Goal: Transaction & Acquisition: Purchase product/service

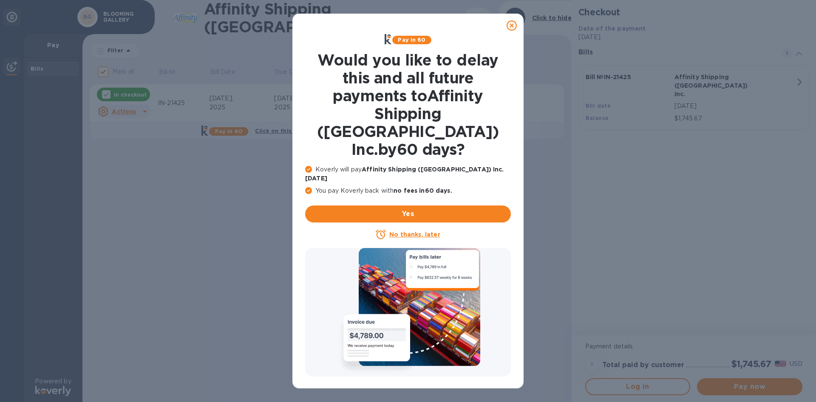
click at [512, 31] on div at bounding box center [511, 25] width 17 height 17
click at [511, 25] on icon at bounding box center [512, 25] width 10 height 10
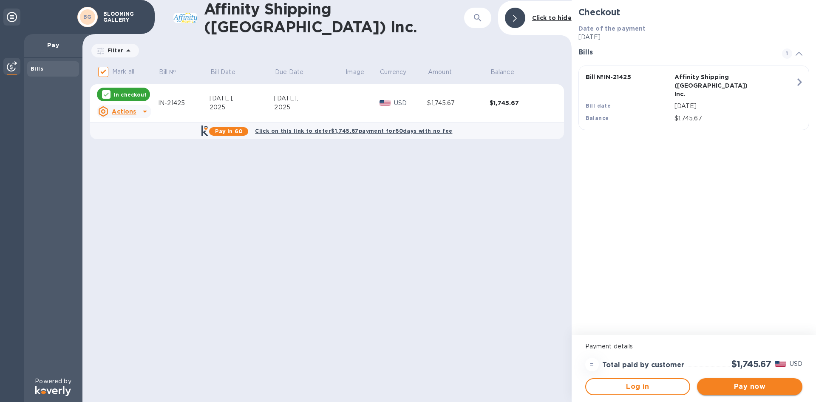
click at [755, 391] on span "Pay now" at bounding box center [750, 386] width 92 height 10
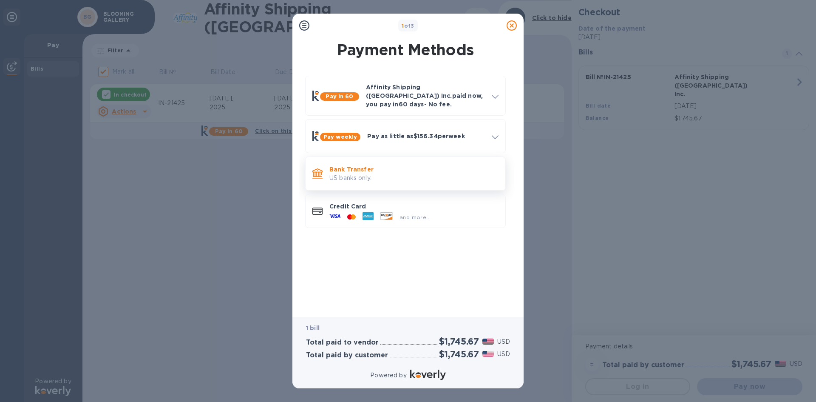
click at [368, 173] on p "US banks only." at bounding box center [413, 177] width 169 height 9
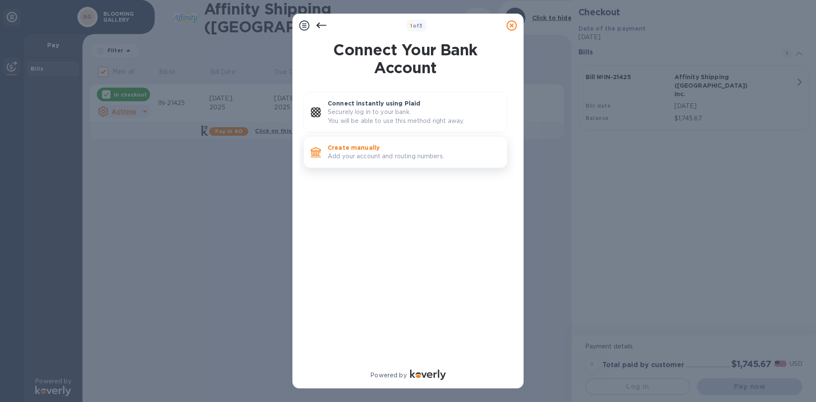
click at [377, 148] on p "Create manually" at bounding box center [414, 147] width 173 height 8
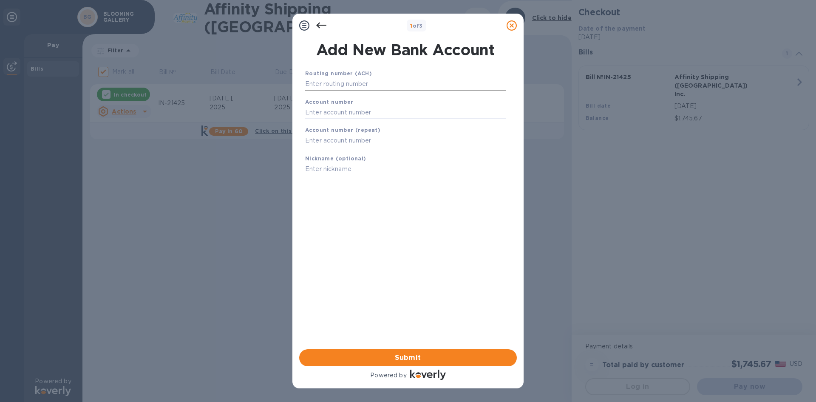
click at [329, 88] on input "text" at bounding box center [405, 84] width 201 height 13
type input "111900659"
click at [336, 123] on input "text" at bounding box center [405, 122] width 201 height 13
type input "7403863108"
click at [336, 150] on input "text" at bounding box center [405, 151] width 201 height 13
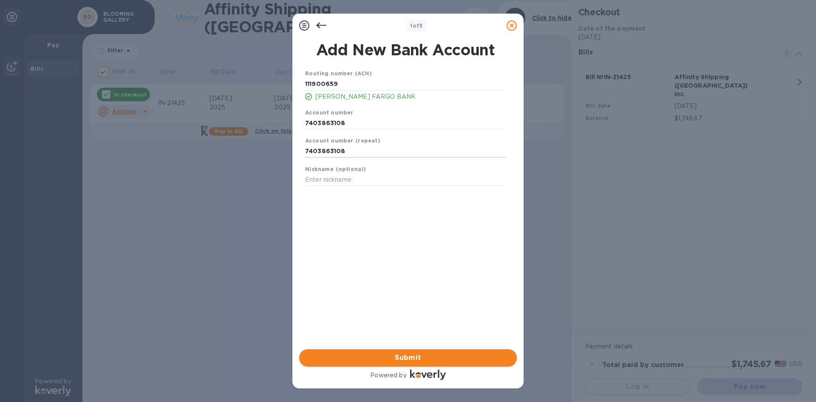
type input "7403863108"
click at [400, 354] on span "Submit" at bounding box center [408, 357] width 204 height 10
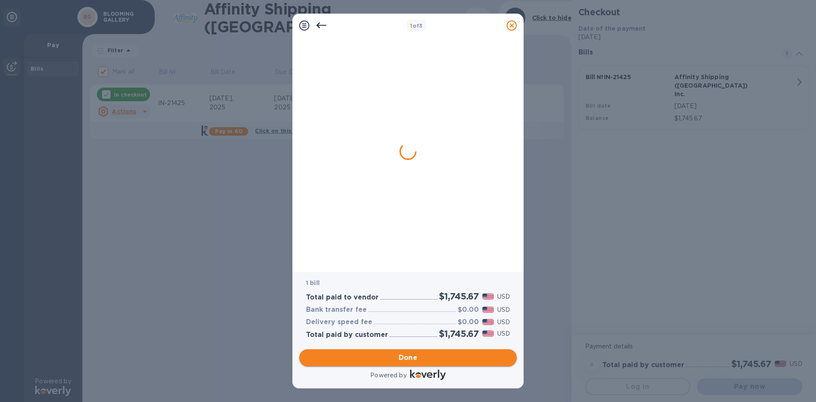
click at [409, 359] on span "Done" at bounding box center [408, 357] width 19 height 10
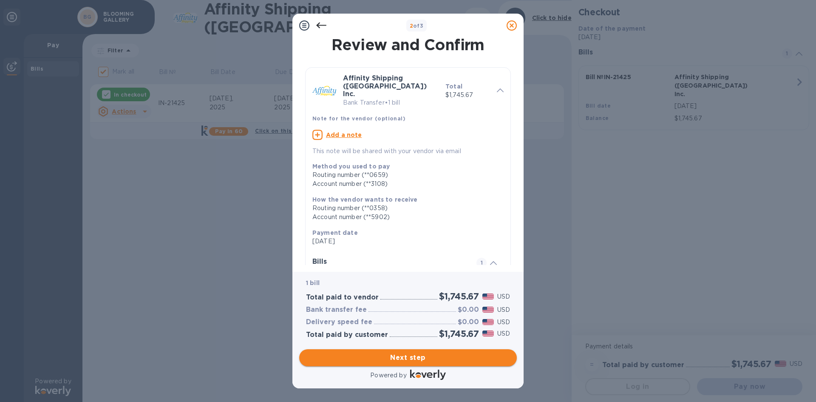
click at [407, 357] on span "Next step" at bounding box center [408, 357] width 204 height 10
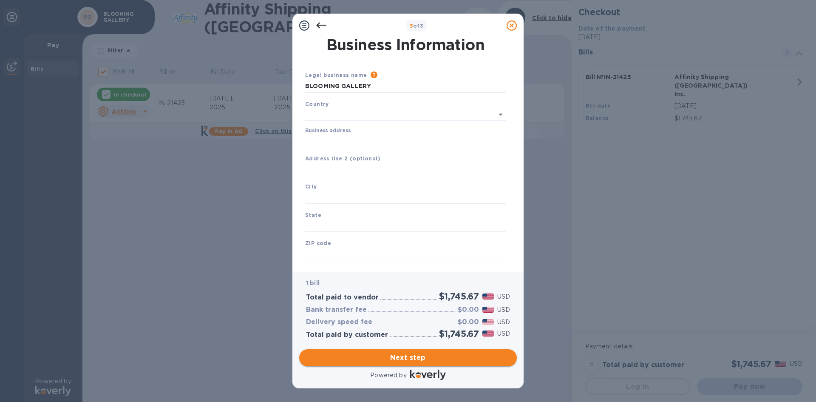
type input "[GEOGRAPHIC_DATA]"
click at [332, 132] on div "Business address" at bounding box center [405, 136] width 201 height 20
click at [331, 134] on input "Business address" at bounding box center [405, 139] width 201 height 13
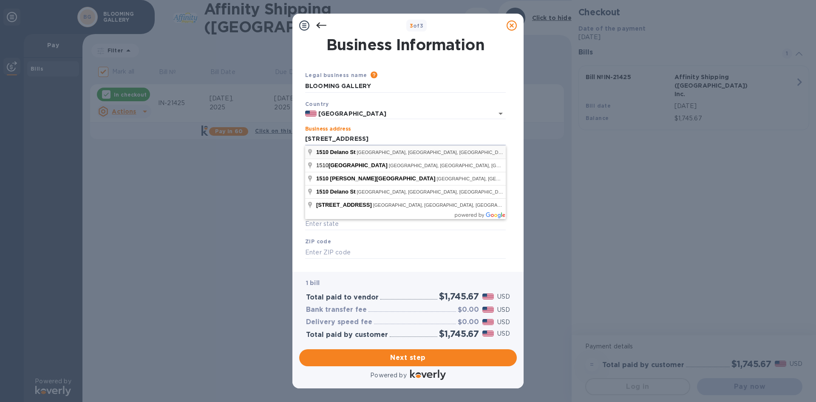
type input "[STREET_ADDRESS]"
type input "[GEOGRAPHIC_DATA]"
type input "77003"
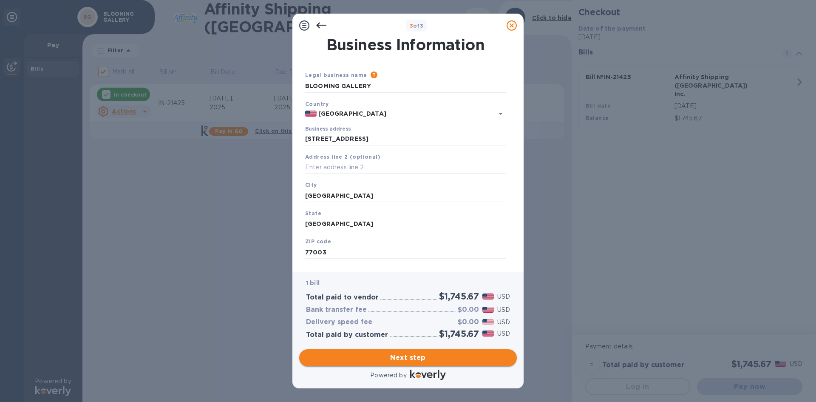
click at [414, 354] on span "Next step" at bounding box center [408, 357] width 204 height 10
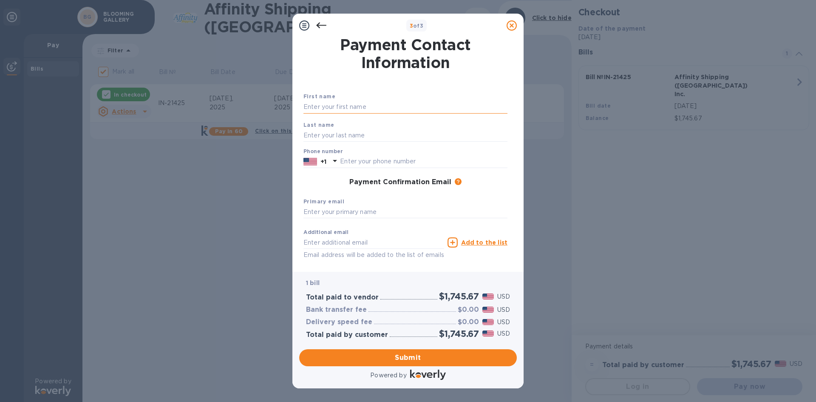
click at [319, 107] on input "text" at bounding box center [405, 107] width 204 height 13
type input "[PERSON_NAME]"
click at [359, 158] on input "text" at bounding box center [423, 161] width 167 height 13
type input "7133983633"
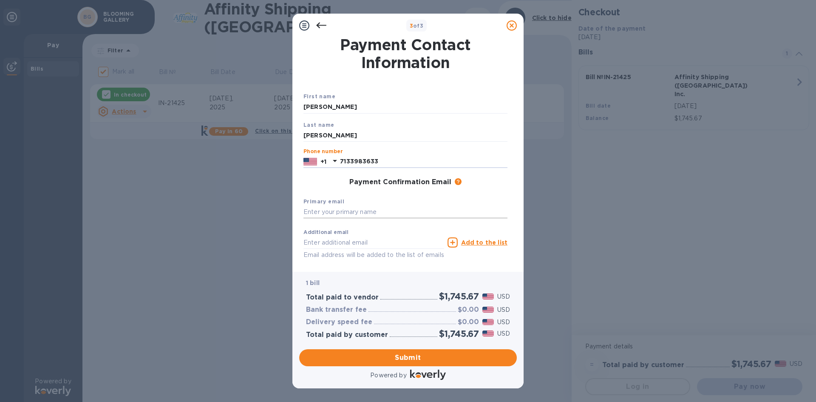
click at [318, 209] on input "text" at bounding box center [405, 212] width 204 height 13
type input "I"
type input "[EMAIL_ADDRESS][DOMAIN_NAME]"
click at [327, 243] on input "text" at bounding box center [373, 242] width 141 height 13
type input "[EMAIL_ADDRESS][DOMAIN_NAME]"
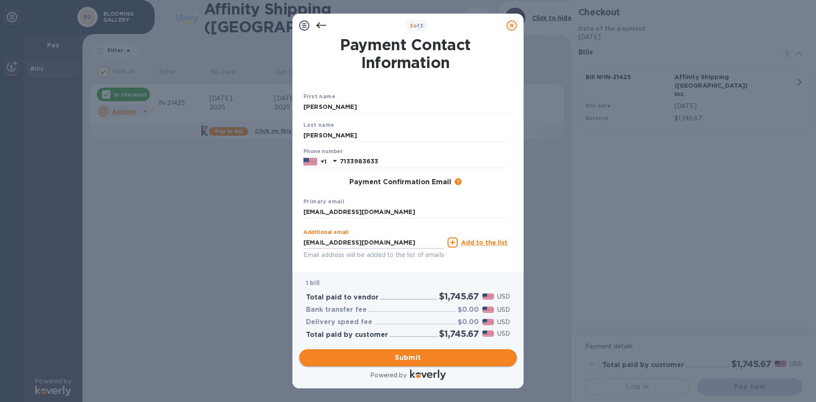
click at [412, 359] on span "Submit" at bounding box center [408, 357] width 204 height 10
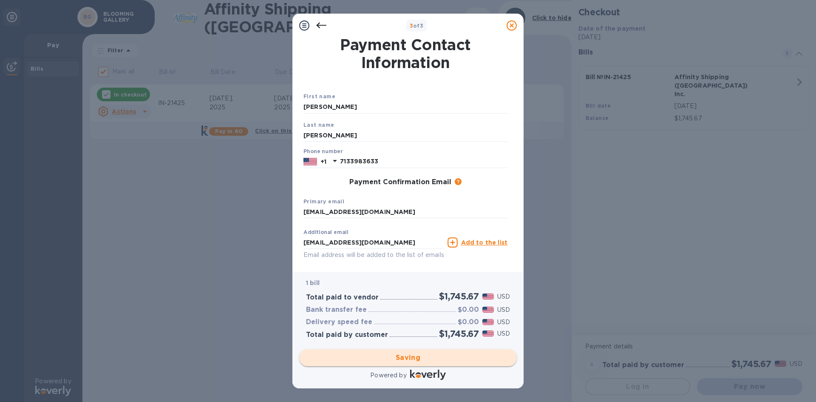
checkbox input "false"
